Goal: Find specific page/section: Find specific page/section

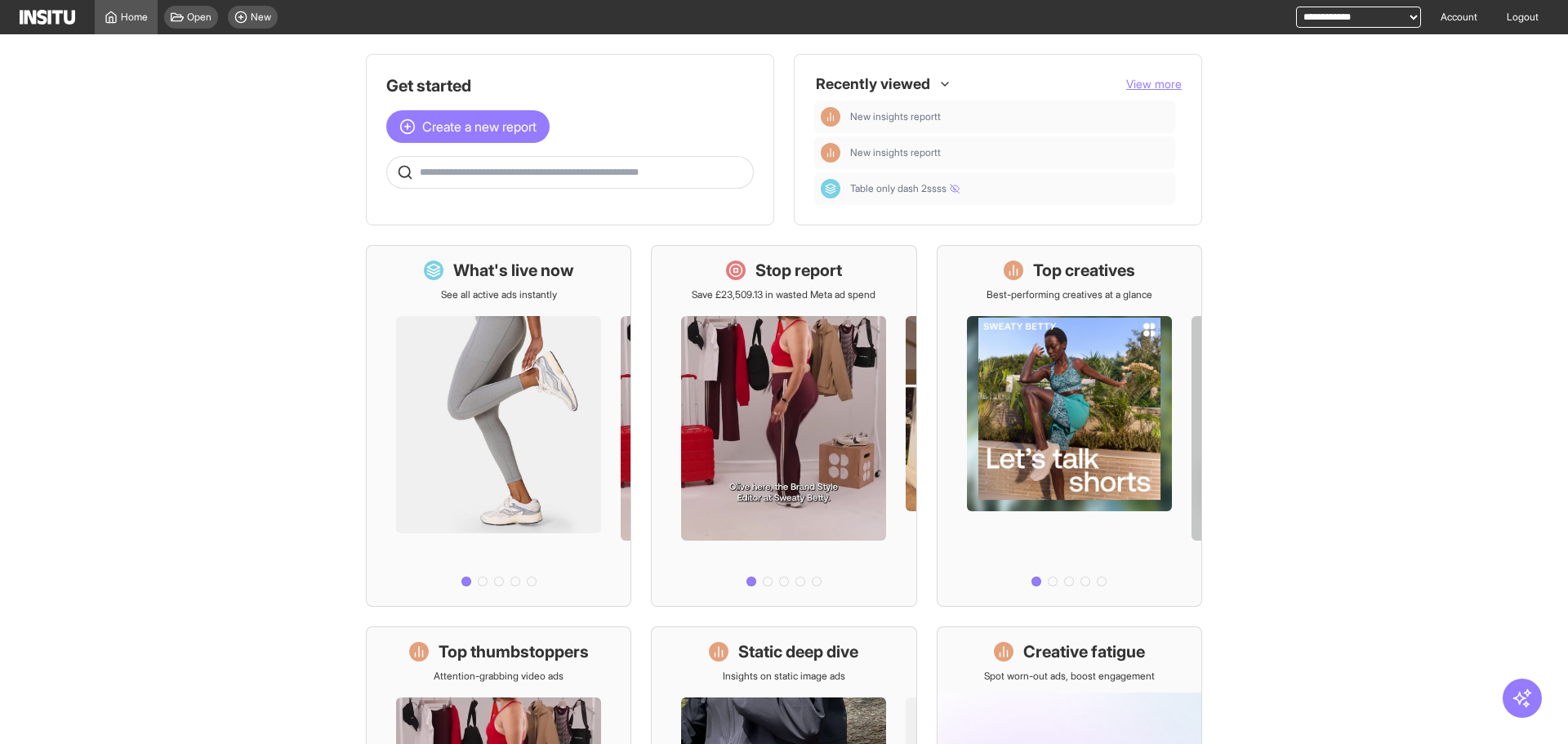
click at [645, 171] on input "text" at bounding box center [583, 172] width 327 height 13
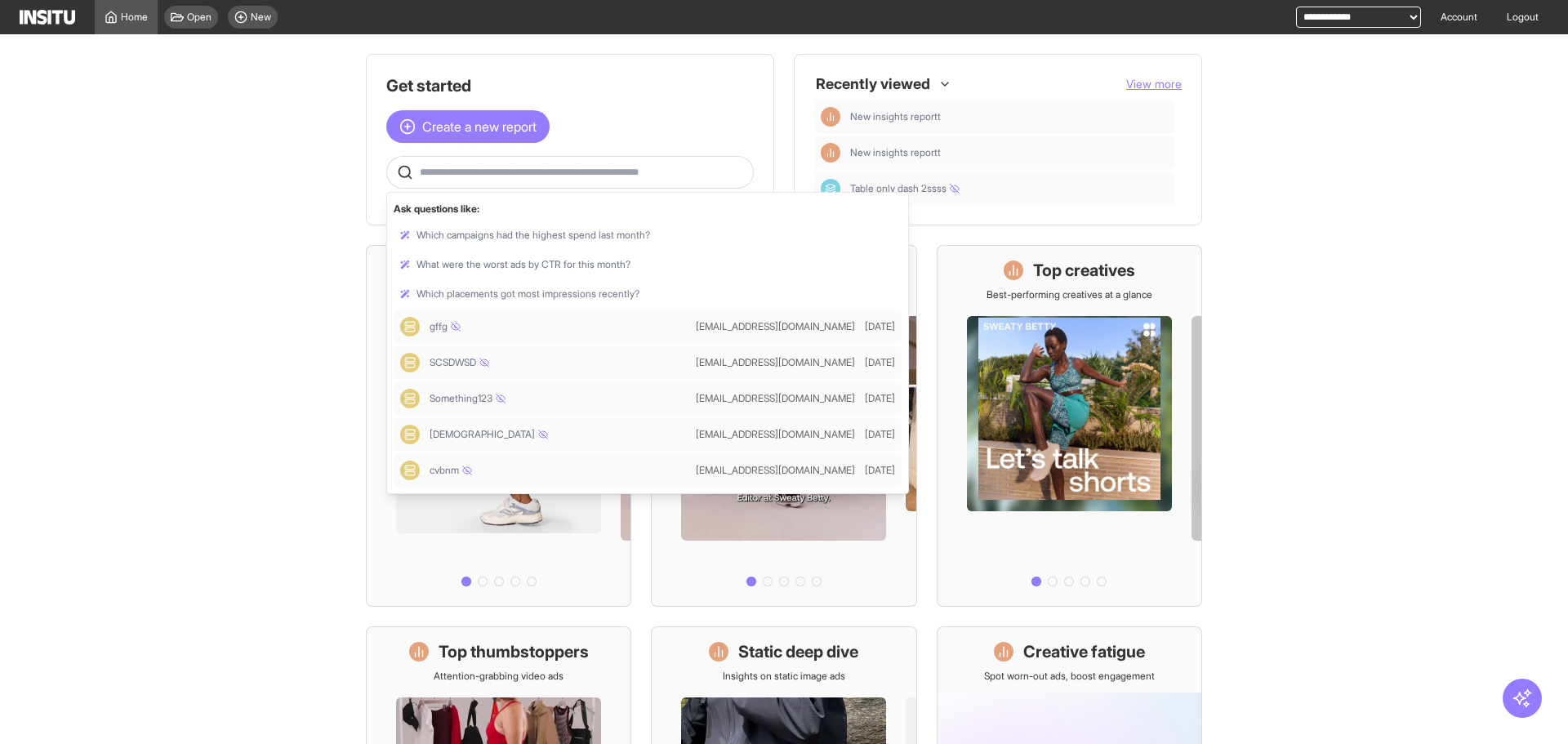
click at [500, 171] on input "text" at bounding box center [583, 172] width 327 height 13
click at [512, 231] on div at bounding box center [647, 235] width 508 height 27
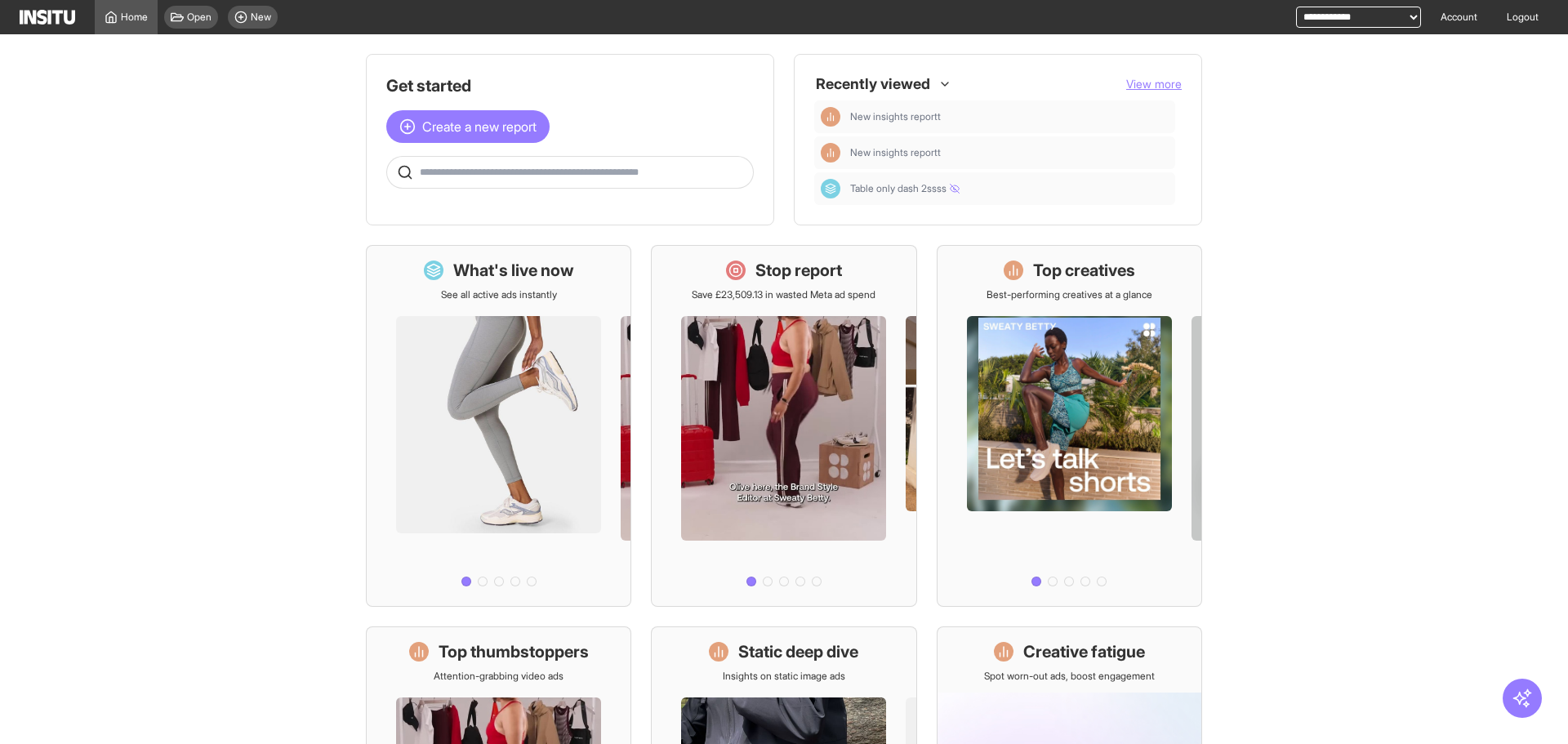
click at [439, 179] on span at bounding box center [570, 172] width 366 height 17
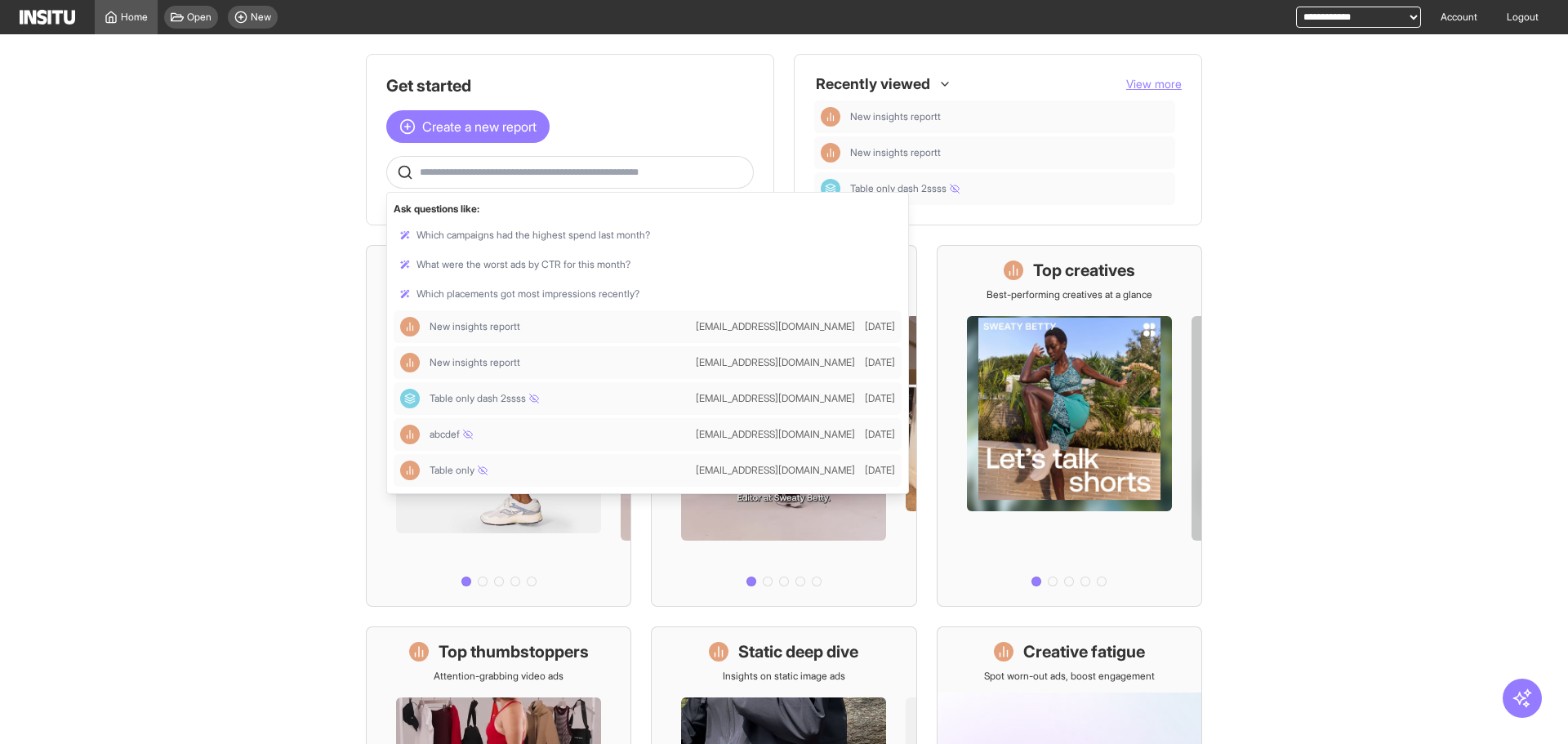
click at [446, 173] on input "text" at bounding box center [583, 172] width 327 height 13
click at [460, 244] on div at bounding box center [647, 235] width 508 height 27
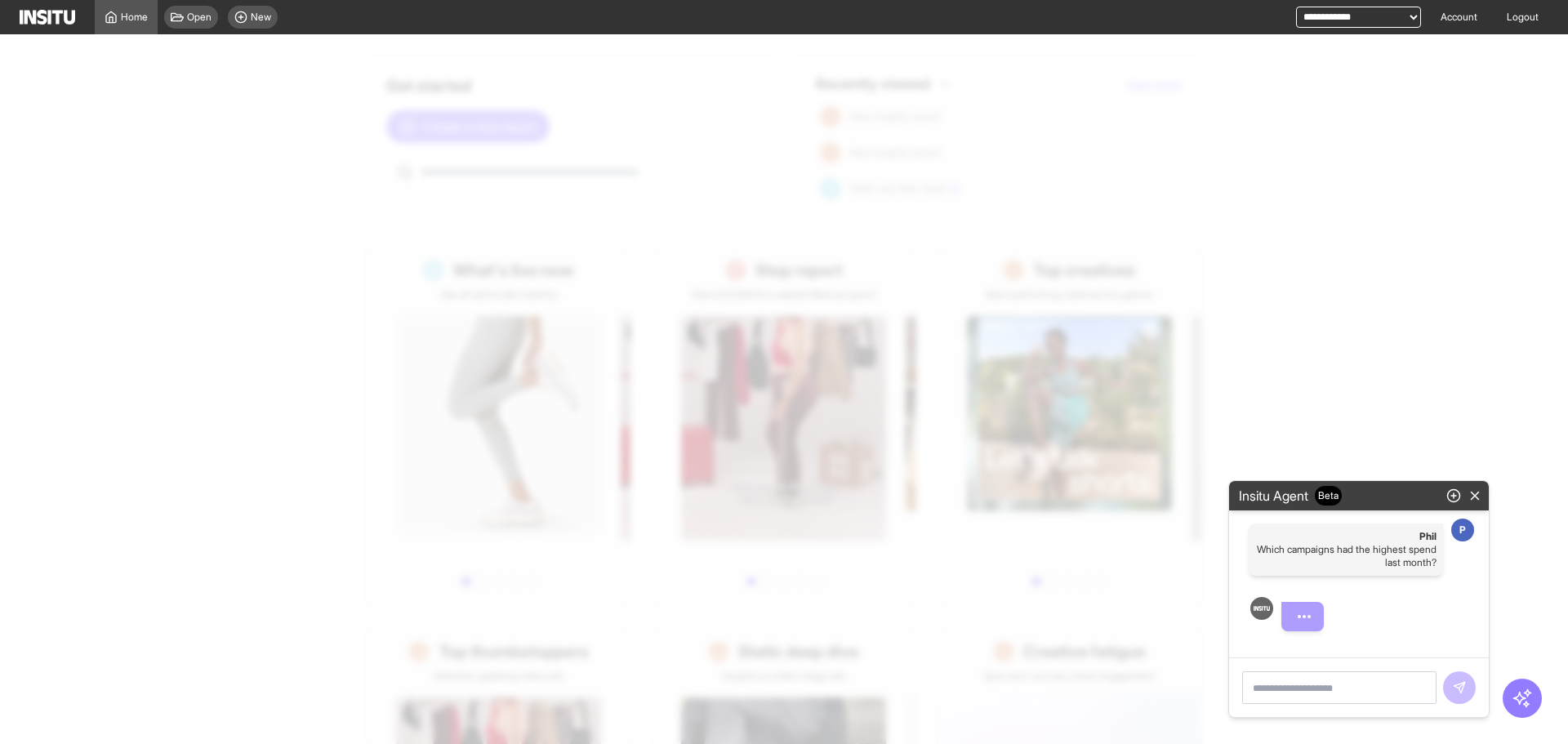
click at [655, 220] on div at bounding box center [804, 408] width 1568 height 709
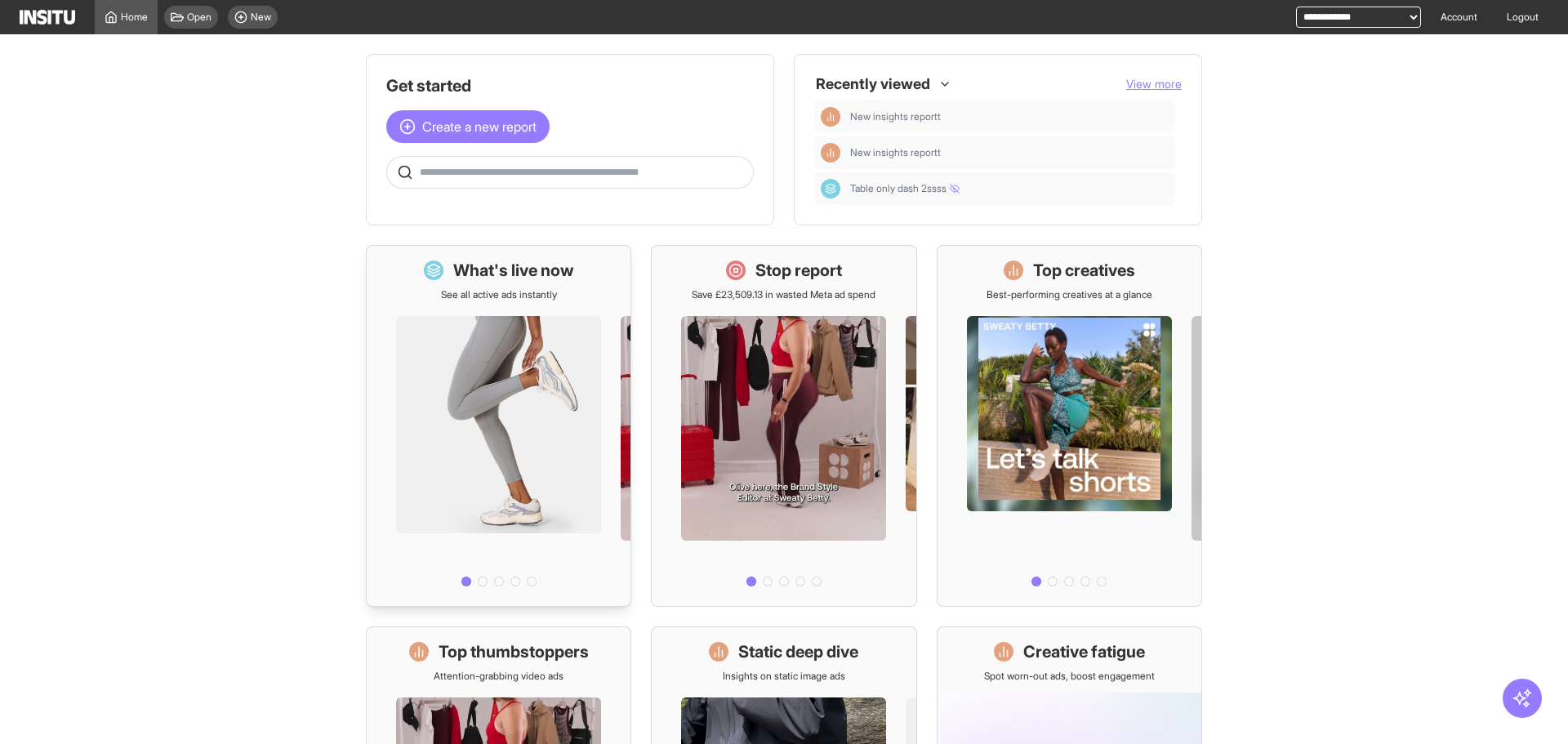
click at [366, 250] on div "What's live now See all active ads instantly" at bounding box center [499, 426] width 265 height 362
click at [105, 15] on icon at bounding box center [111, 17] width 13 height 13
